Goal: Download file/media

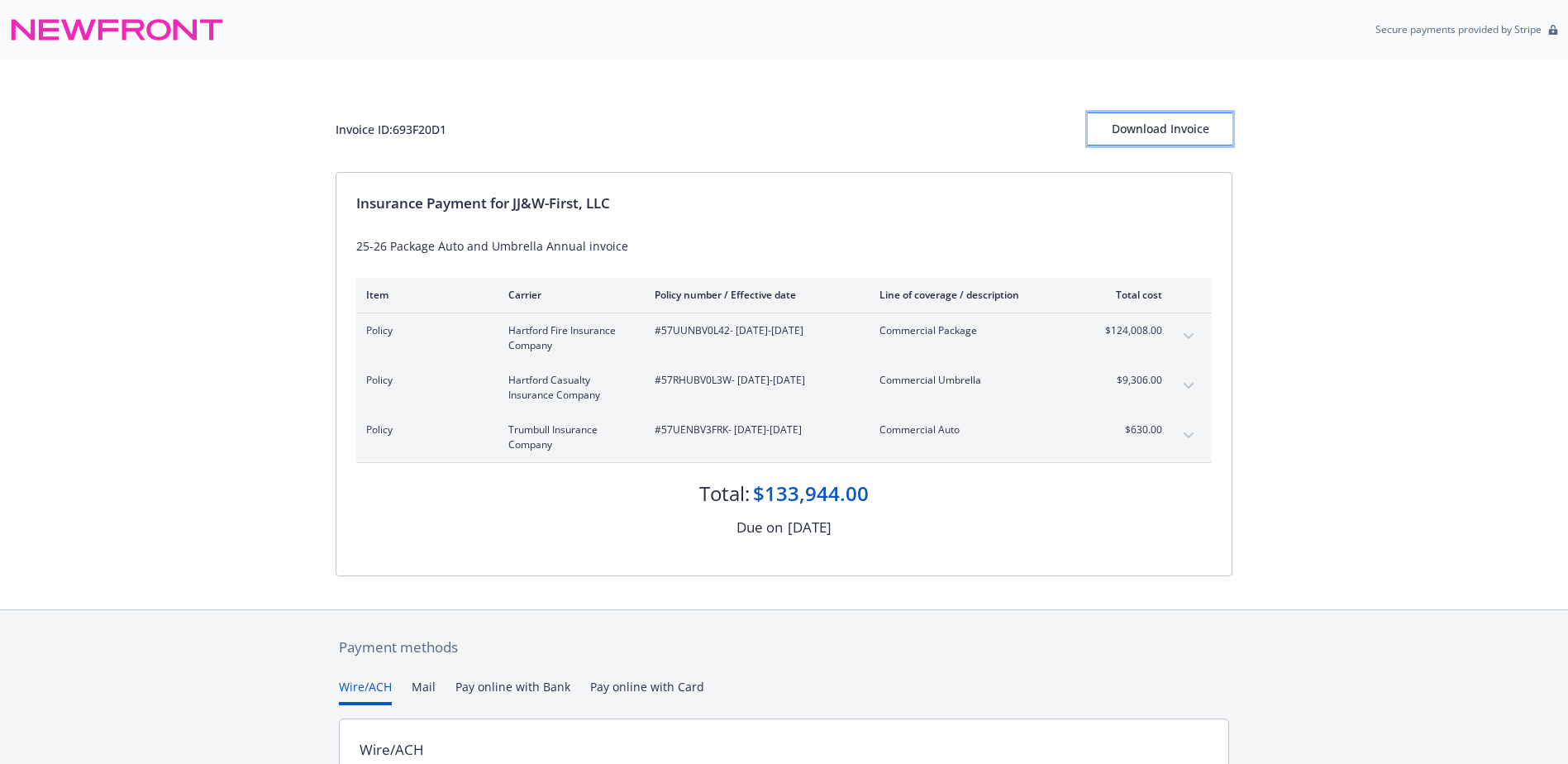
click at [1125, 134] on div "Download Invoice" at bounding box center [1160, 129] width 145 height 31
